Goal: Information Seeking & Learning: Learn about a topic

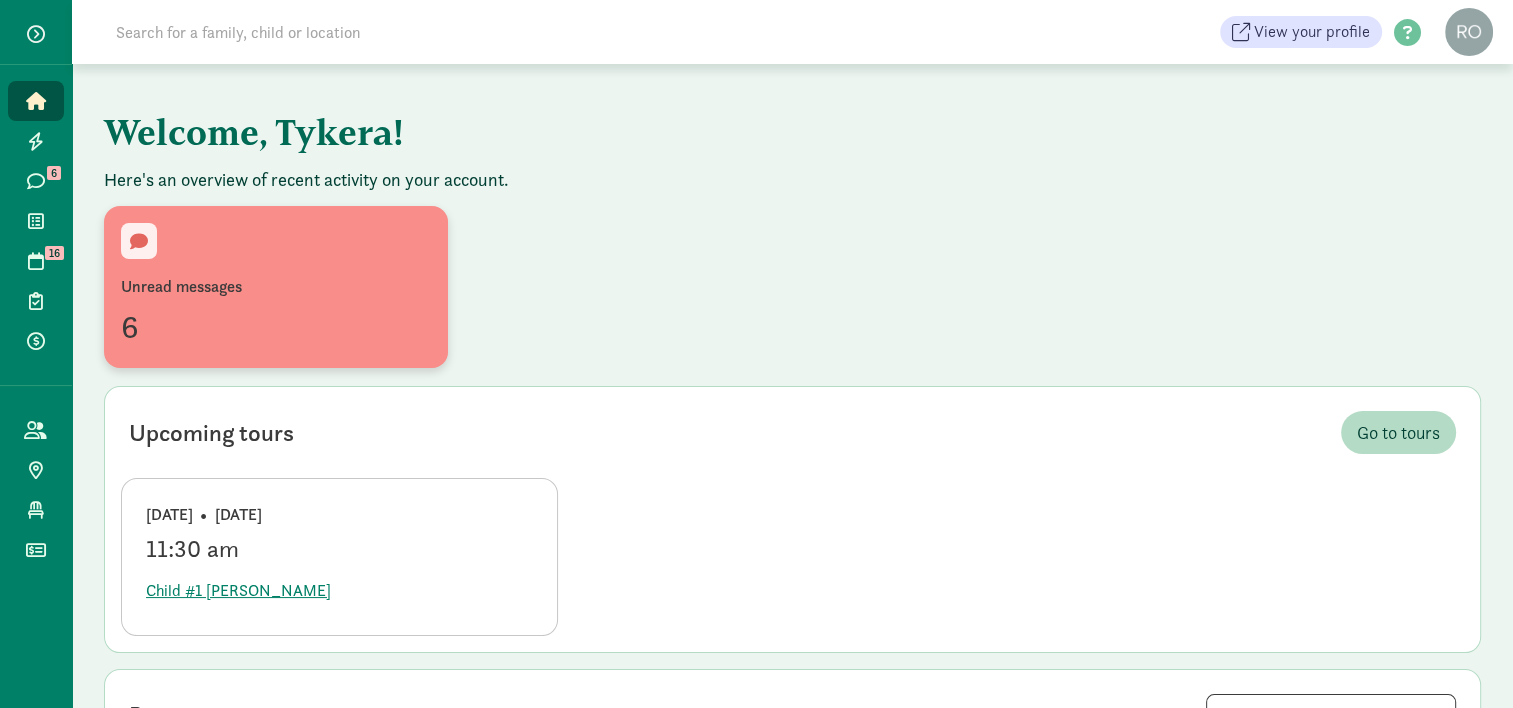
click at [304, 285] on div "Unread messages" at bounding box center [276, 287] width 310 height 24
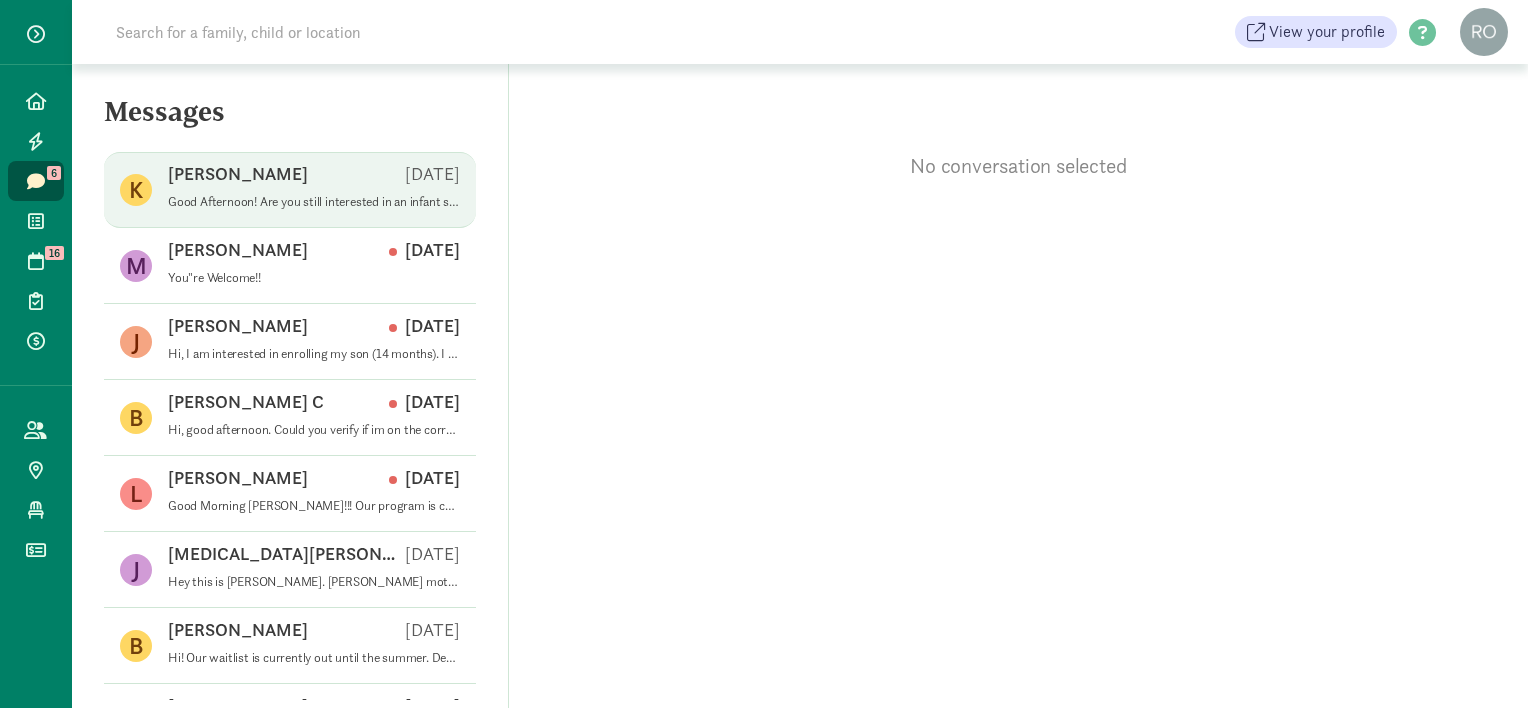
click at [324, 198] on p "Good Afternoon! Are you still interested in an infant space at [GEOGRAPHIC_DATA…" at bounding box center [314, 202] width 292 height 16
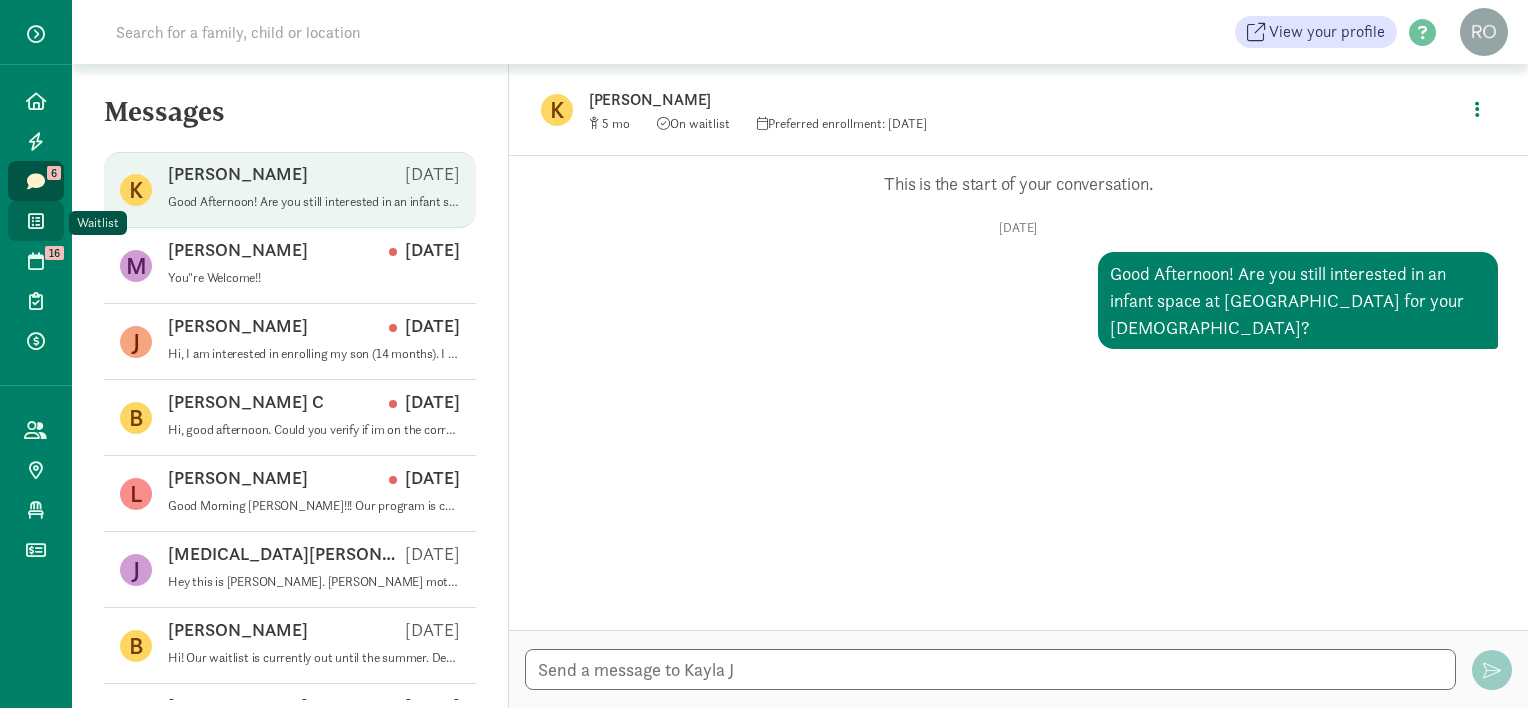
click at [39, 224] on icon at bounding box center [36, 221] width 16 height 18
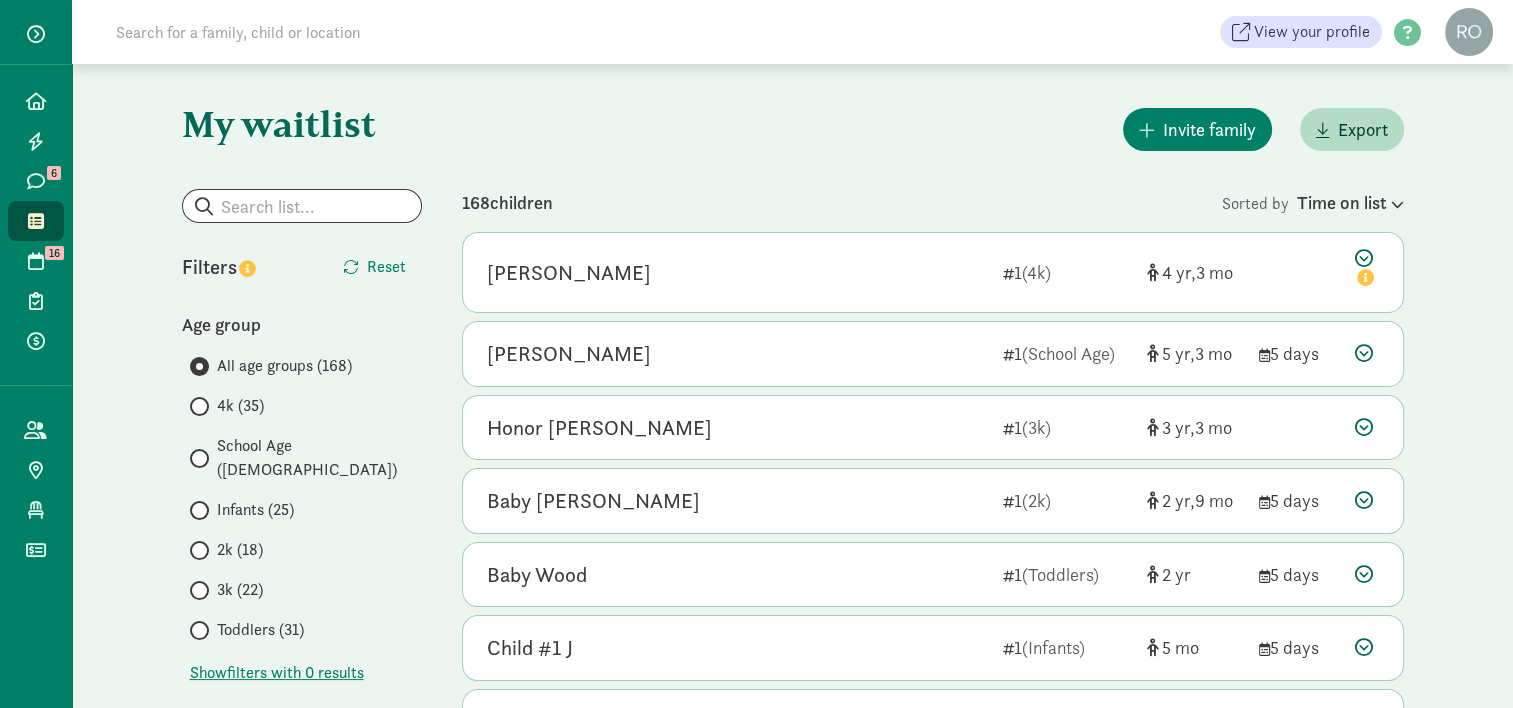
click at [247, 498] on span "Infants (25)" at bounding box center [255, 510] width 77 height 24
click at [203, 504] on input "Infants (25)" at bounding box center [196, 510] width 13 height 13
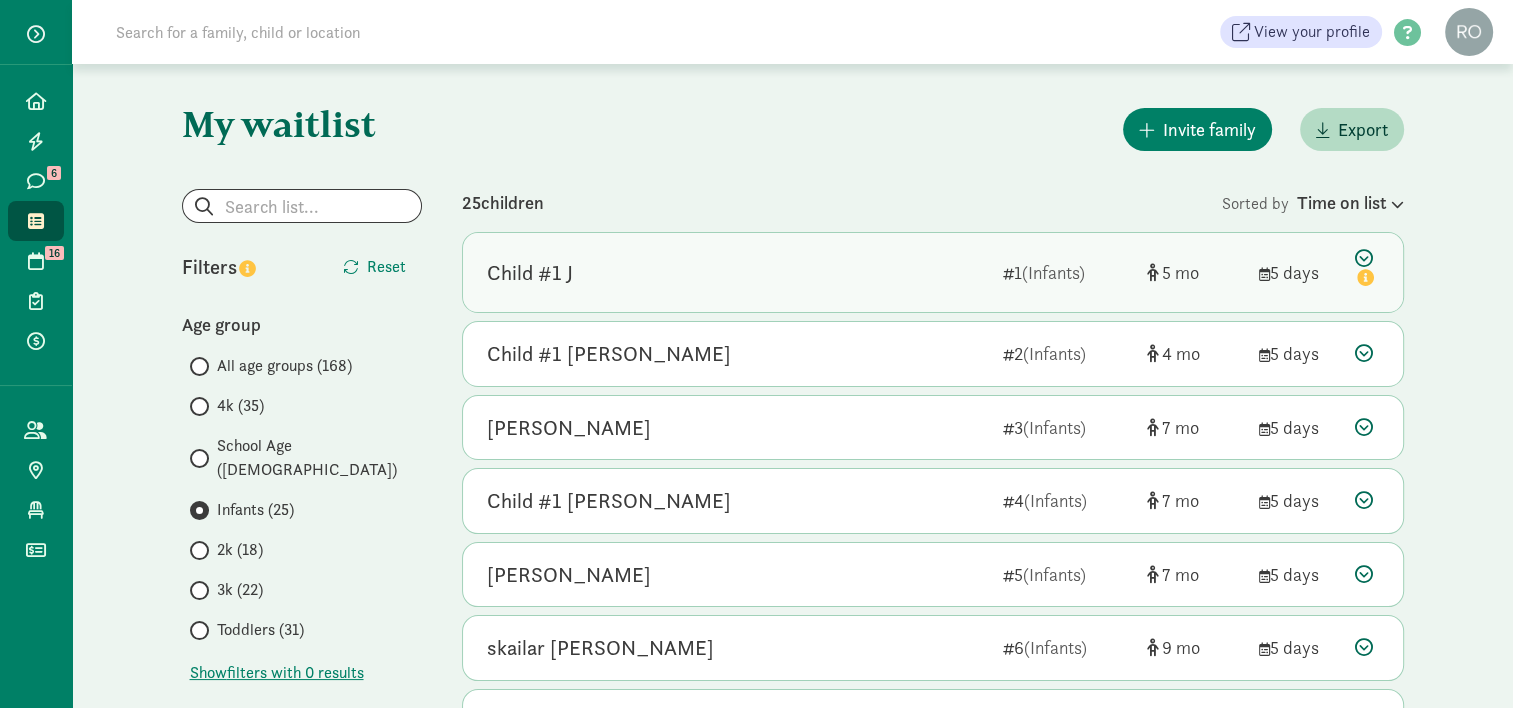
click at [530, 268] on div "Child #1 J" at bounding box center [530, 273] width 86 height 32
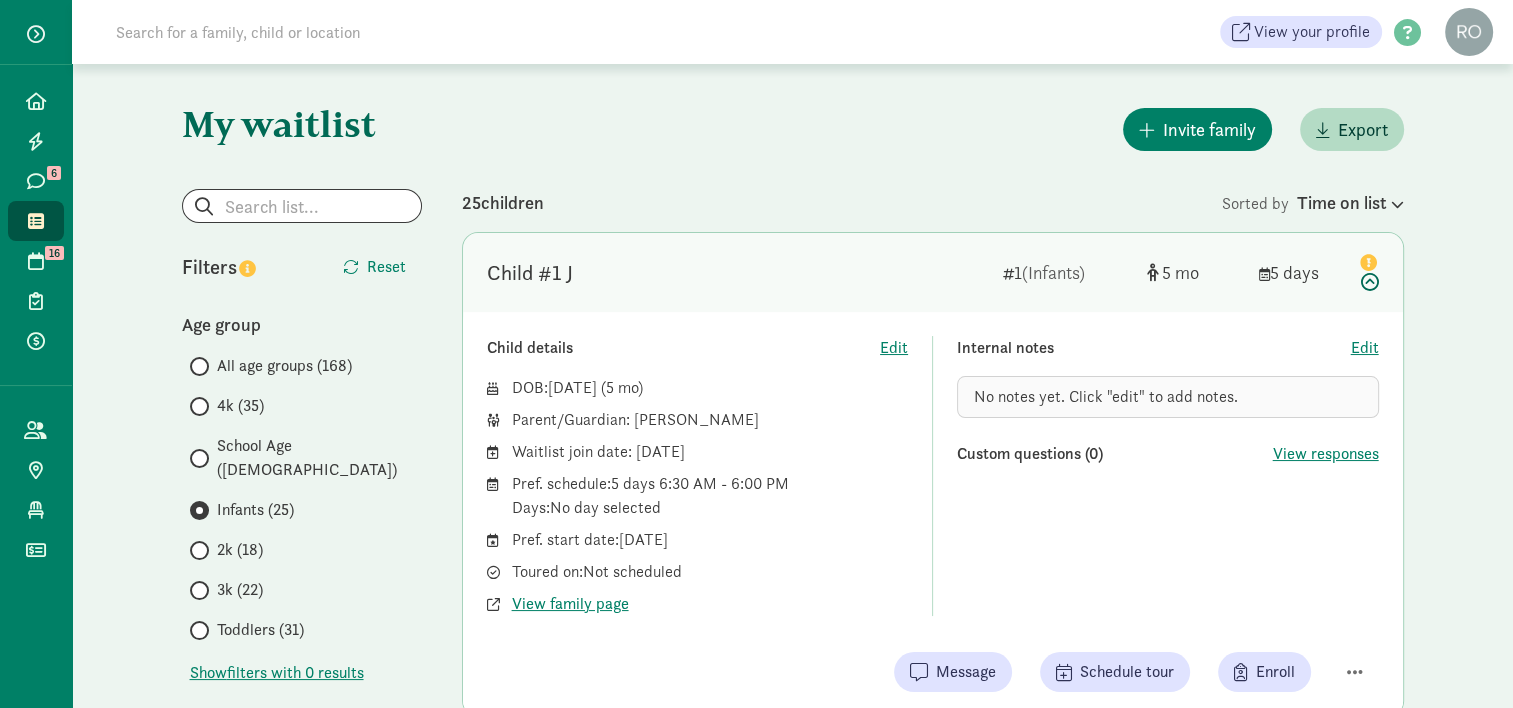
click at [252, 498] on span "Infants (25)" at bounding box center [255, 510] width 77 height 24
click at [203, 504] on input "Infants (25)" at bounding box center [196, 510] width 13 height 13
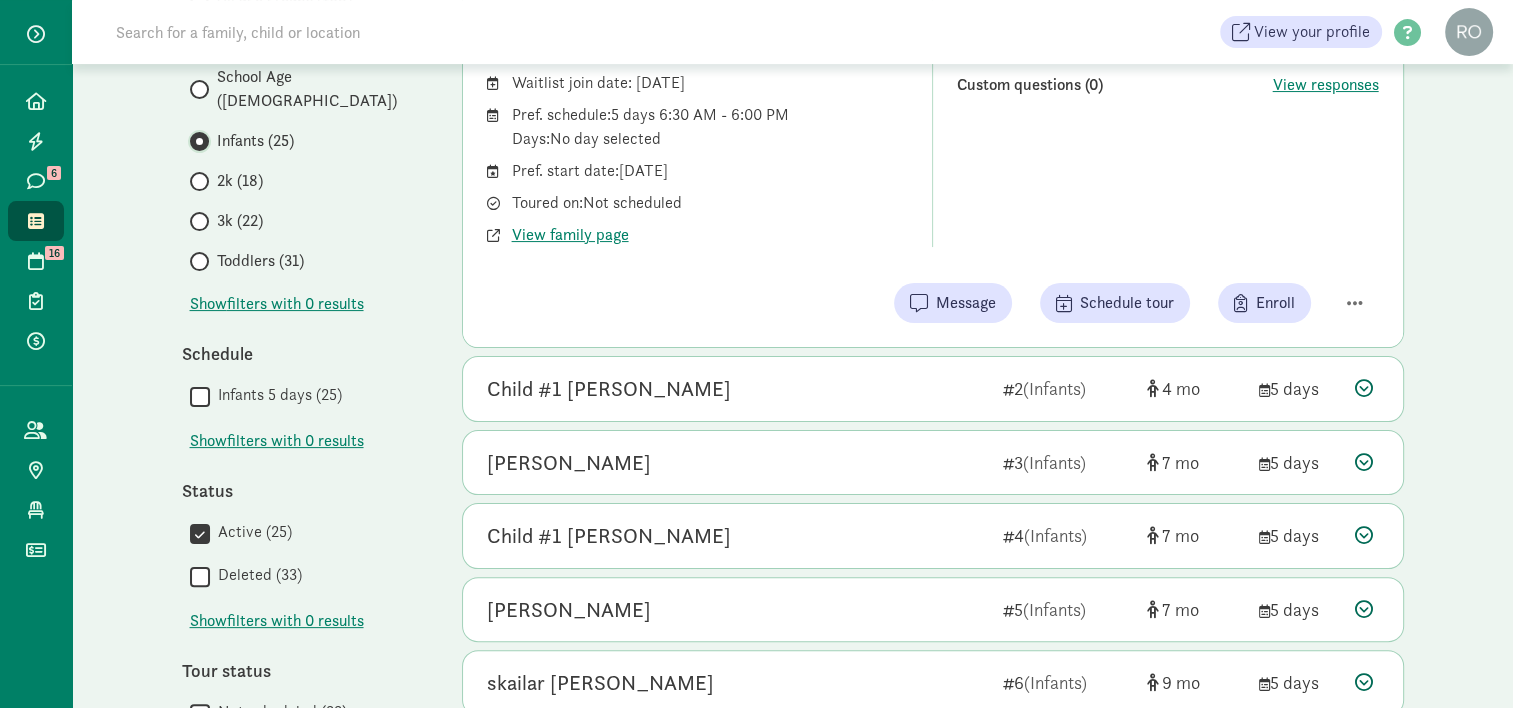
scroll to position [400, 0]
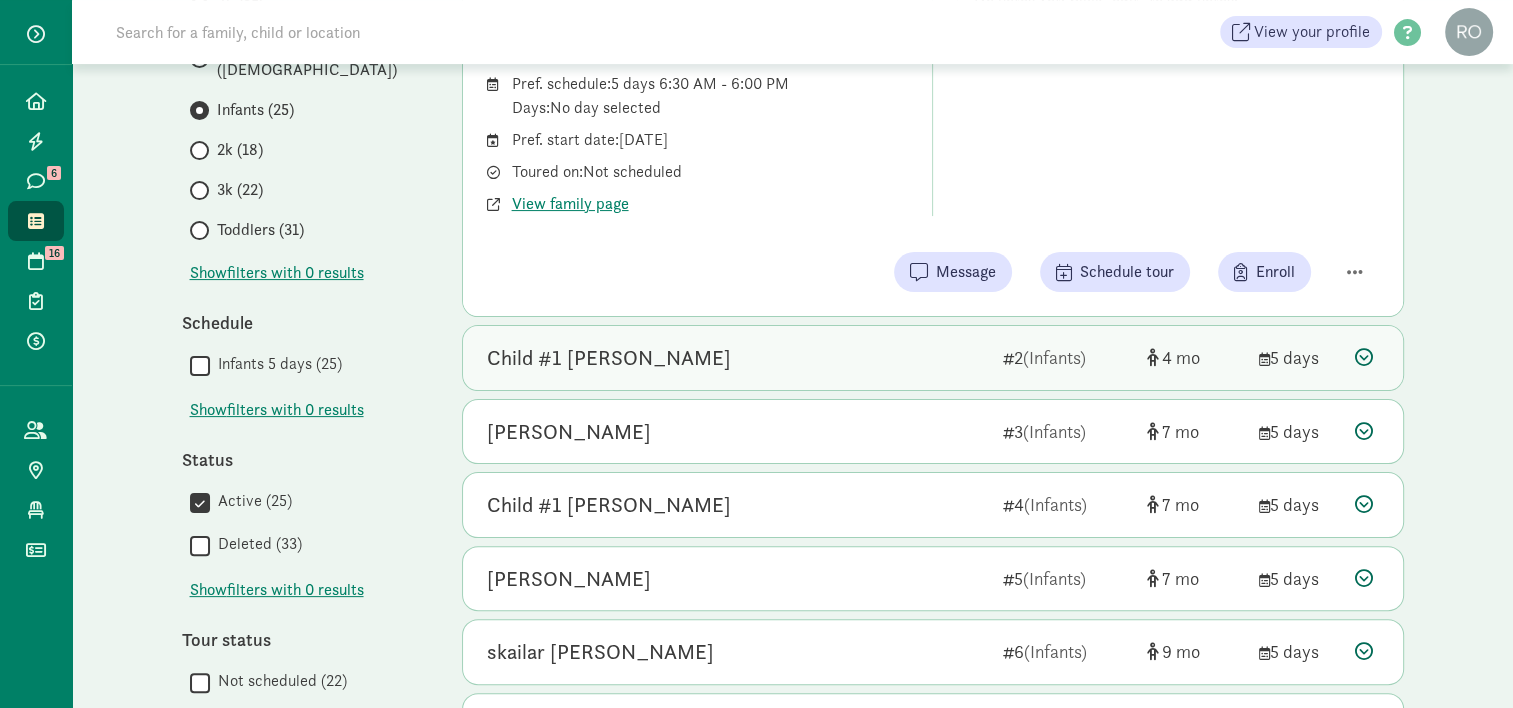
click at [843, 360] on div "Child #1 [PERSON_NAME]" at bounding box center [737, 358] width 500 height 32
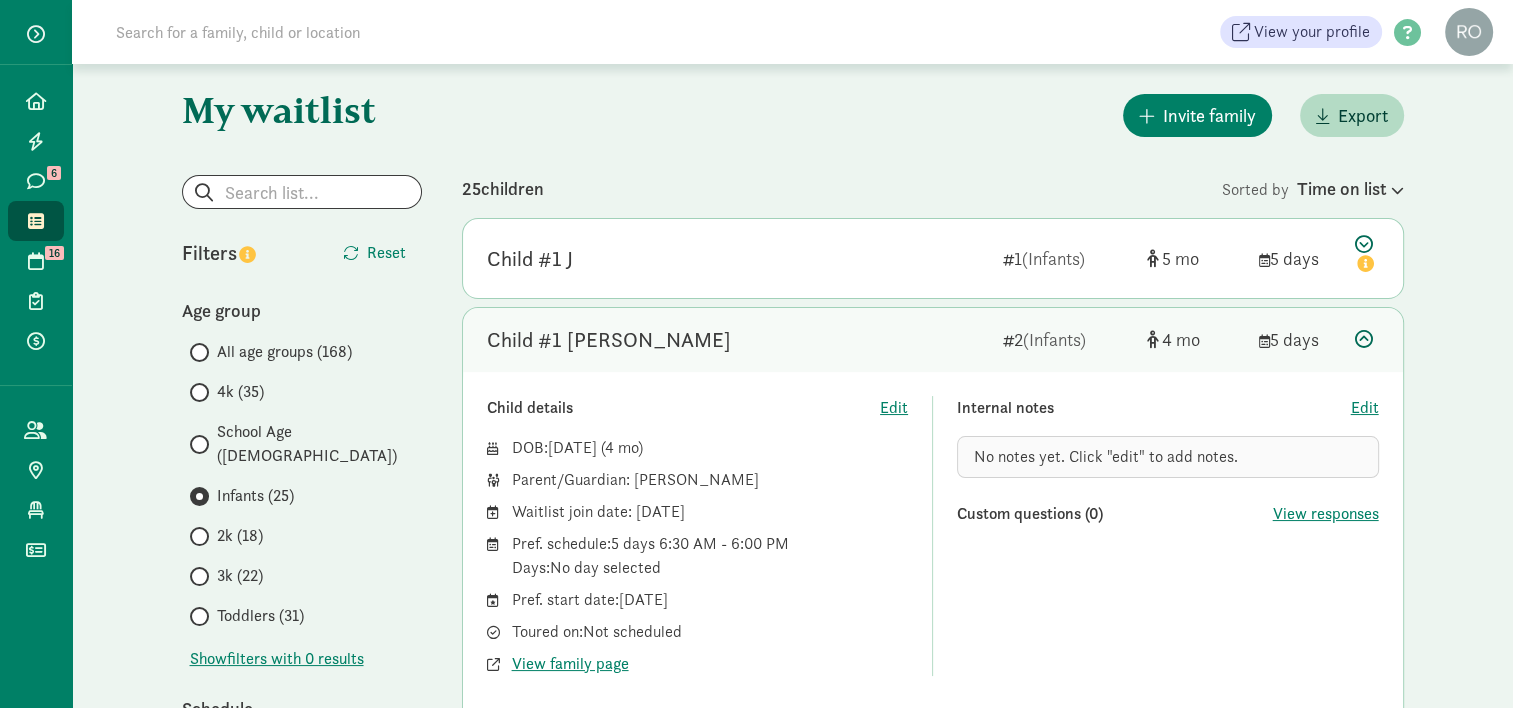
scroll to position [0, 0]
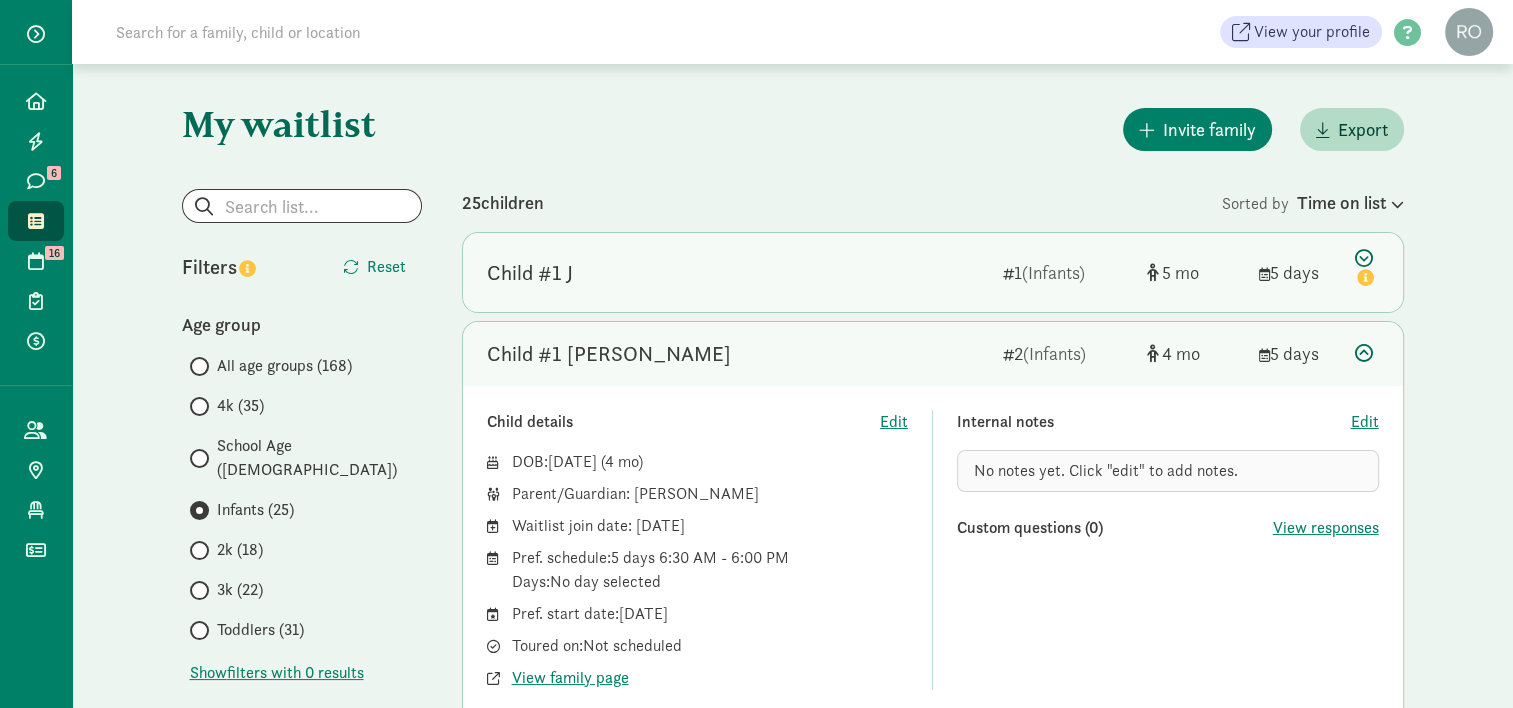
drag, startPoint x: 778, startPoint y: 262, endPoint x: 779, endPoint y: 272, distance: 10.0
click at [778, 265] on div "Child #1 J" at bounding box center [737, 273] width 500 height 32
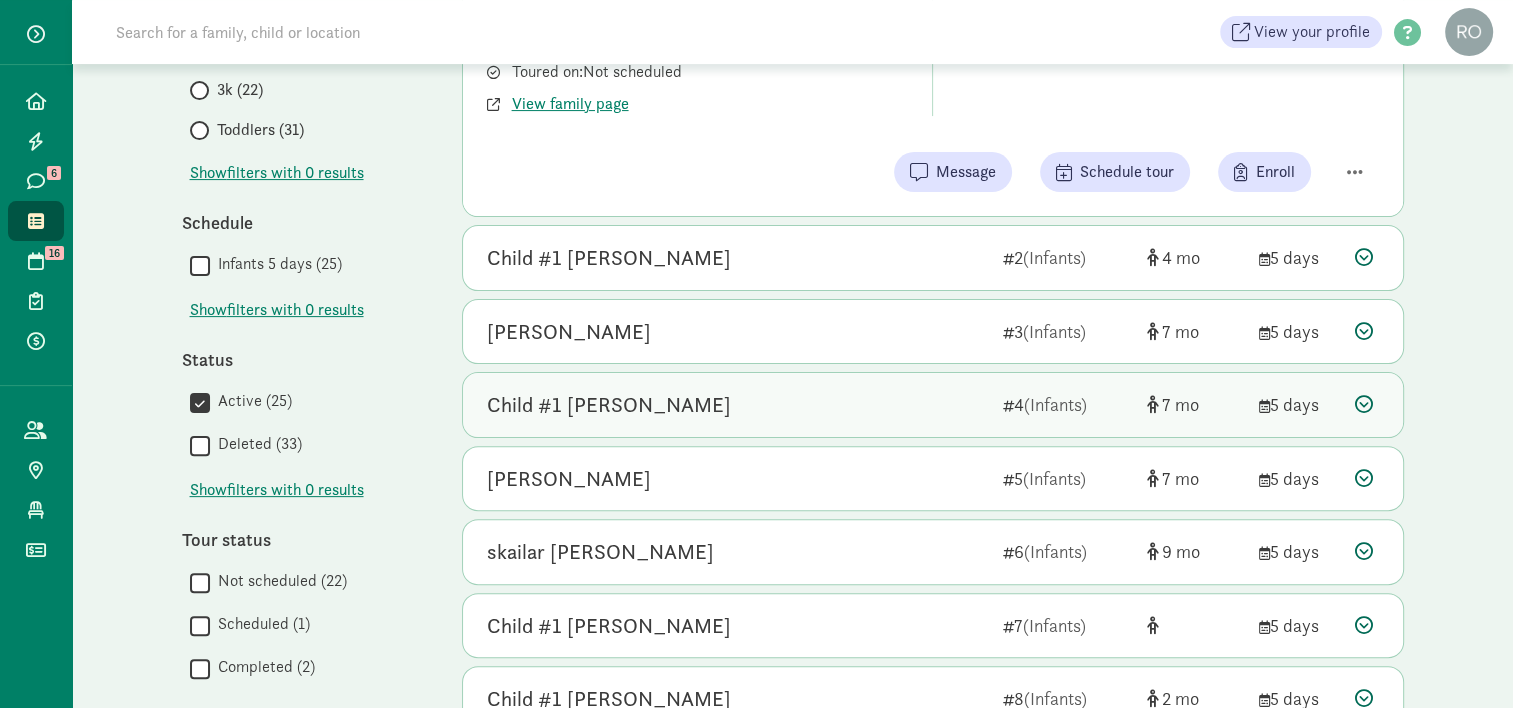
scroll to position [600, 0]
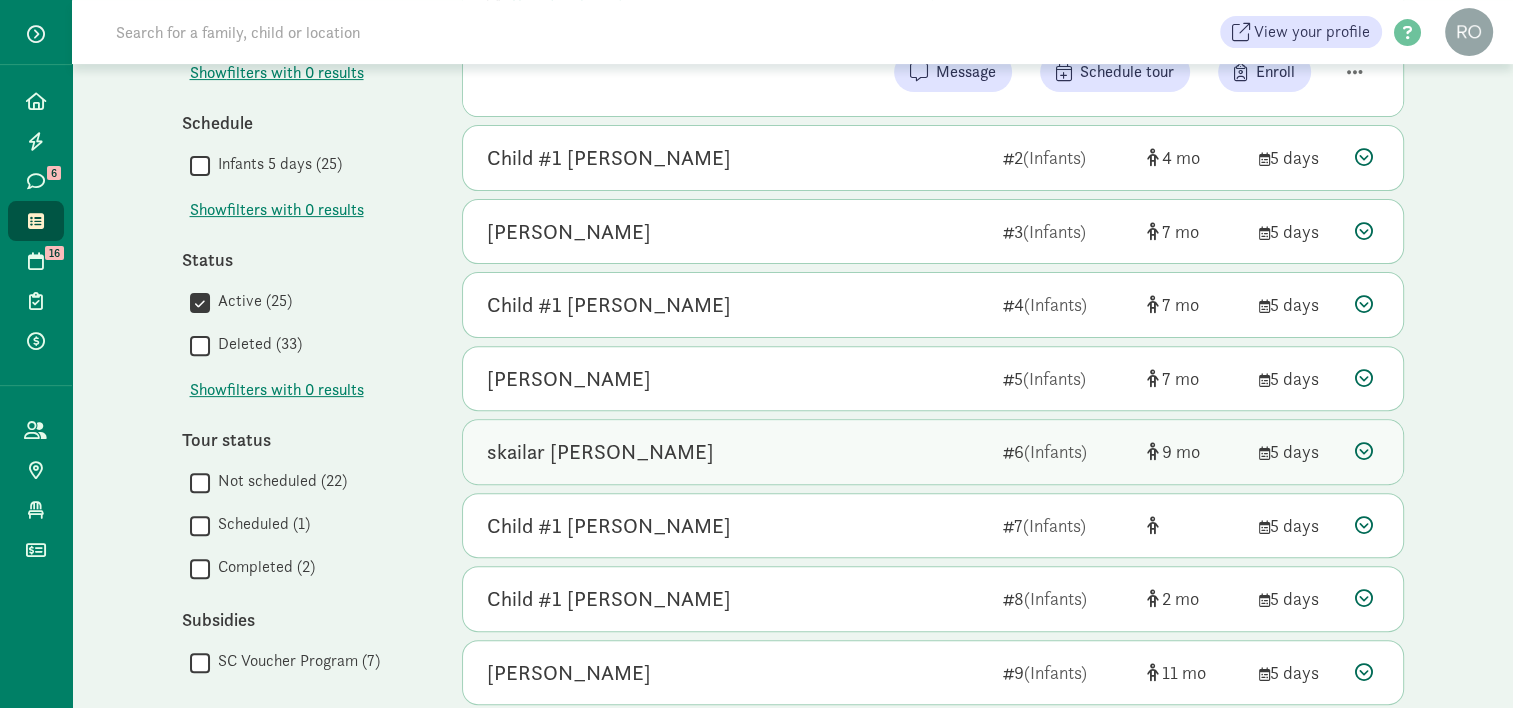
click at [776, 439] on div "skailar [PERSON_NAME]" at bounding box center [737, 452] width 500 height 32
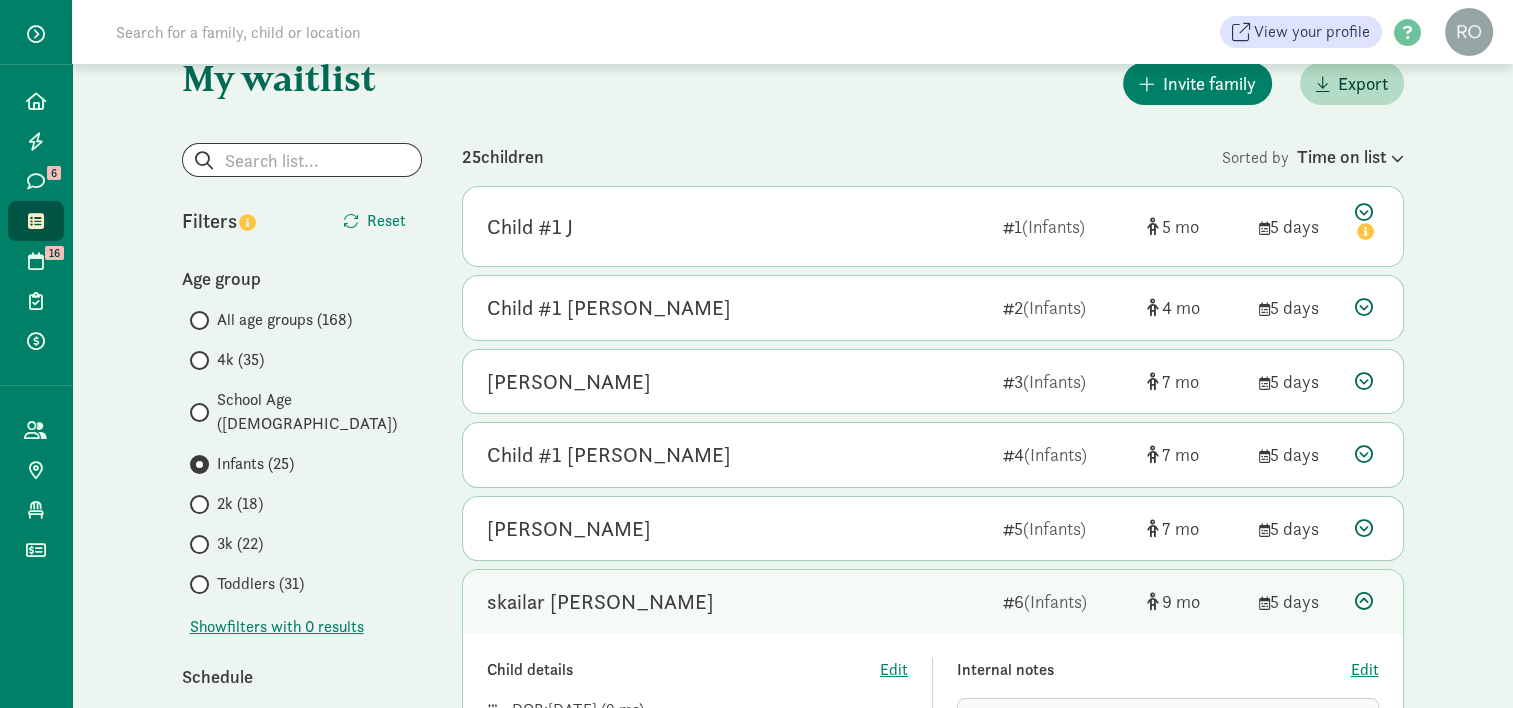
scroll to position [0, 0]
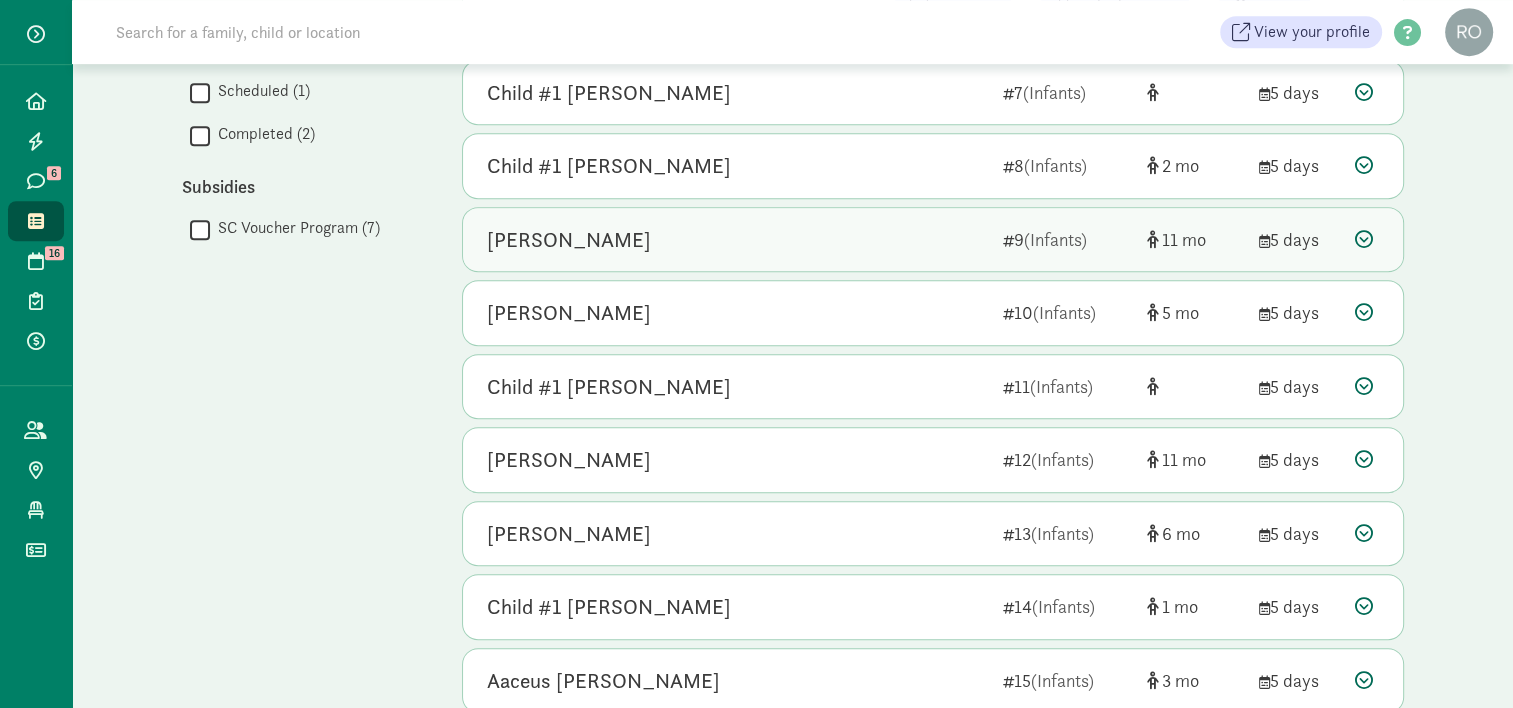
scroll to position [1000, 0]
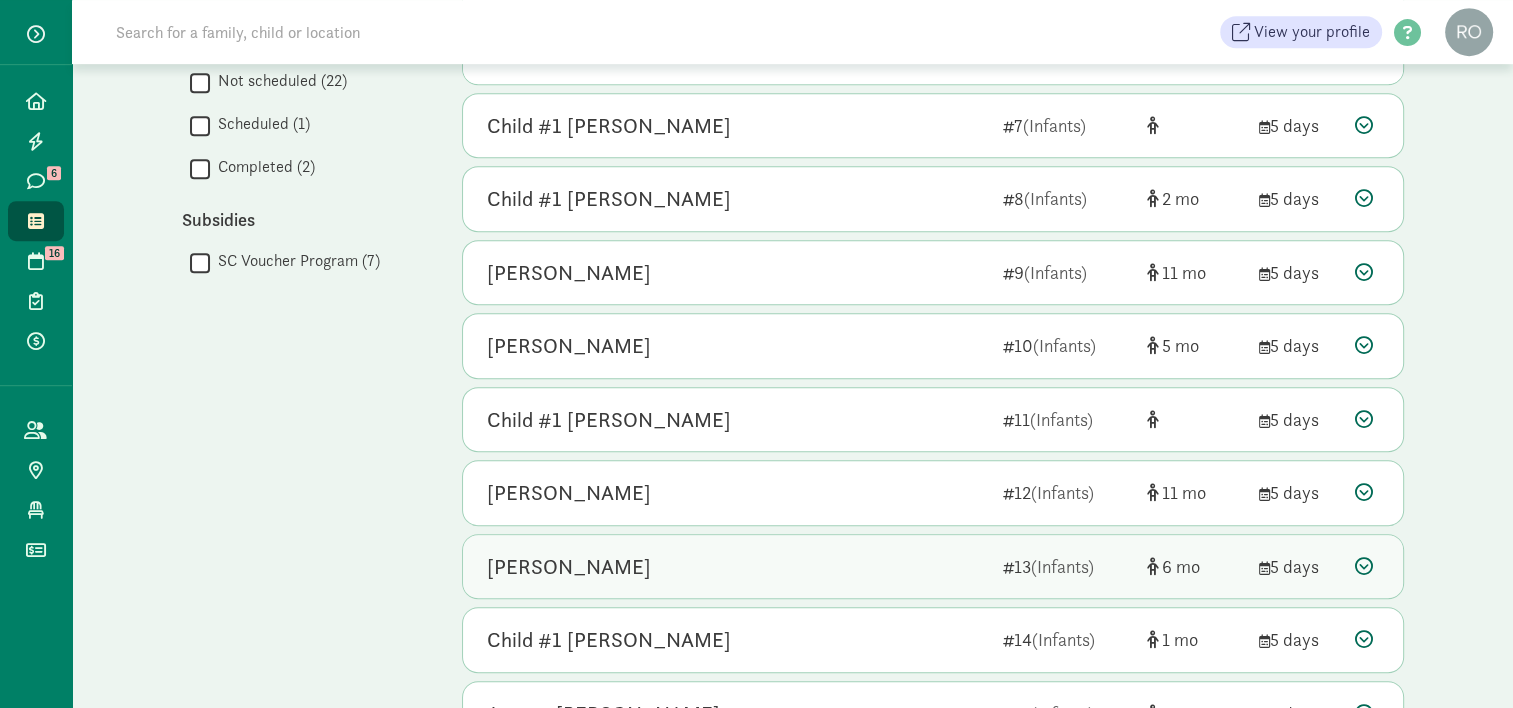
click at [563, 559] on div "[PERSON_NAME]" at bounding box center [569, 567] width 164 height 32
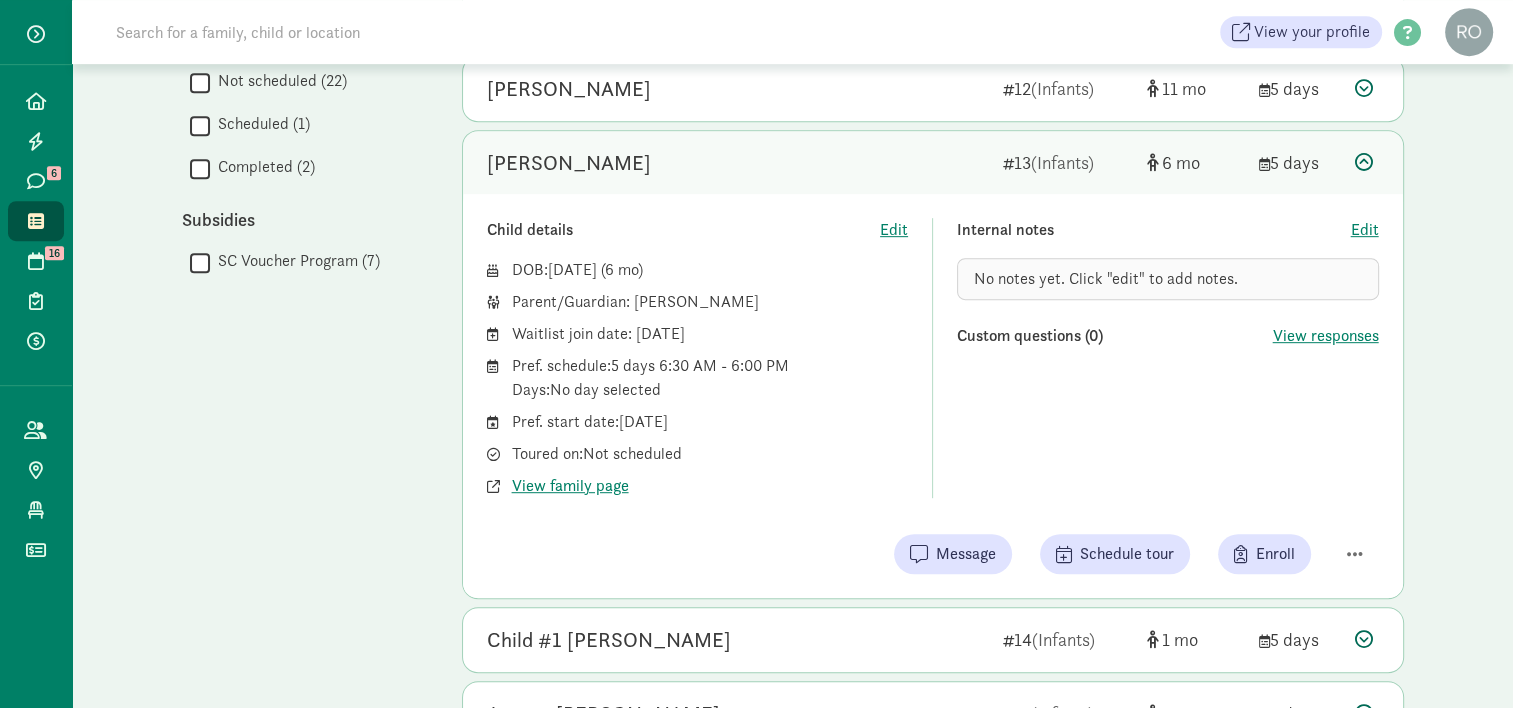
click at [152, 499] on div "My waitlist Invite family Export Show filters Infants Reset Filters Reset Age g…" at bounding box center [793, 129] width 1302 height 2130
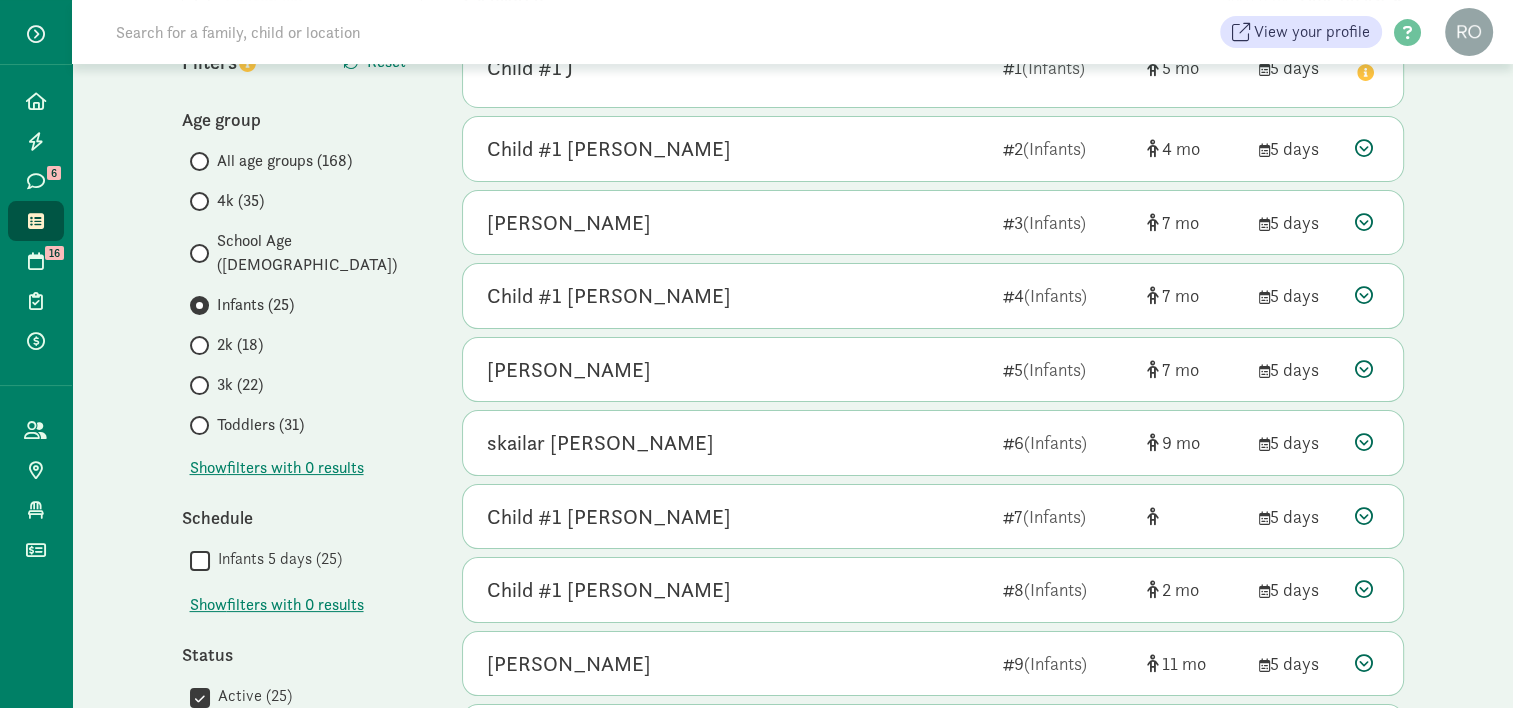
scroll to position [0, 0]
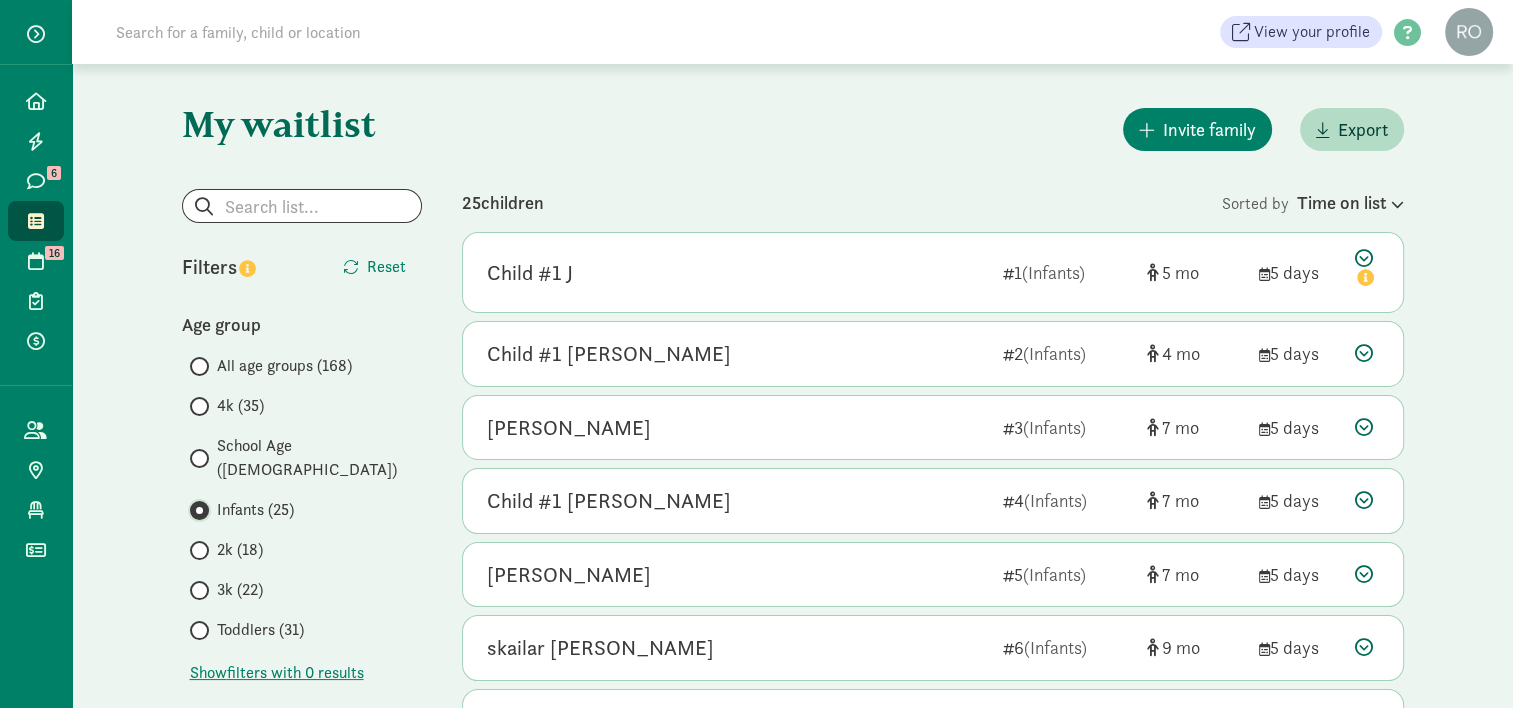
click at [199, 504] on input "Infants (25)" at bounding box center [196, 510] width 13 height 13
click at [192, 369] on input "All age groups (168)" at bounding box center [196, 366] width 13 height 13
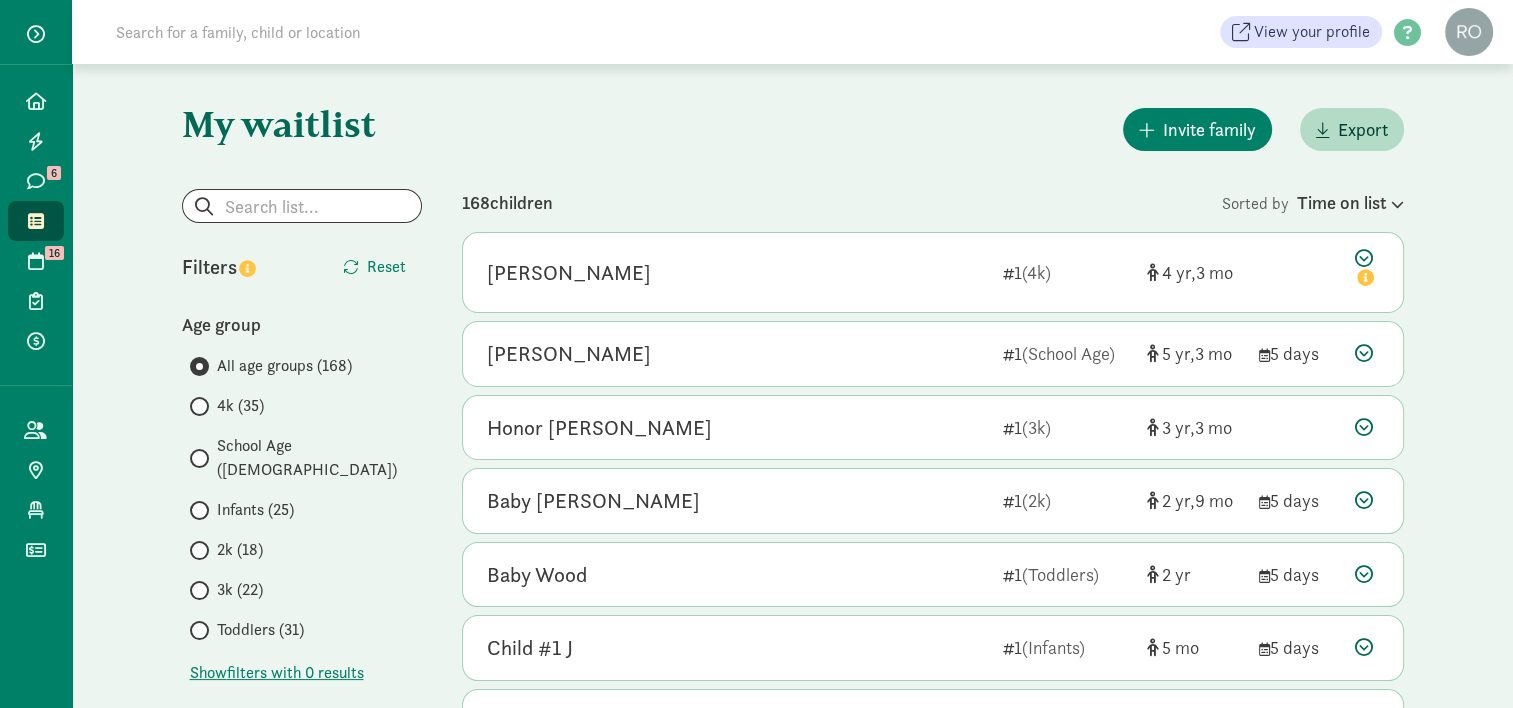
click at [733, 111] on div "Invite family Export" at bounding box center [933, 129] width 942 height 51
